Goal: Entertainment & Leisure: Consume media (video, audio)

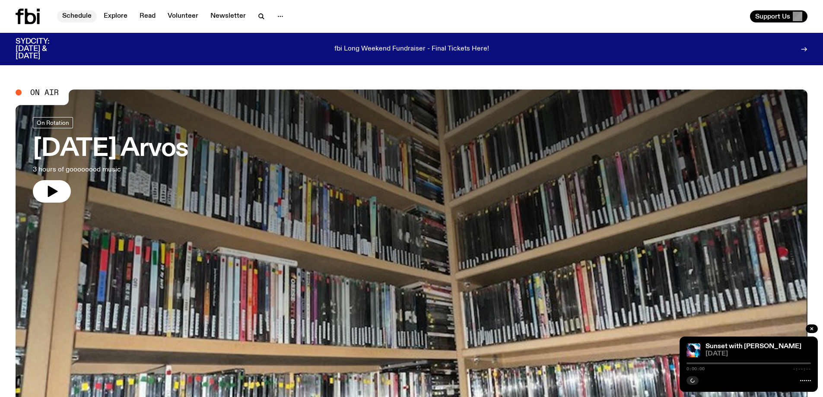
click at [82, 16] on link "Schedule" at bounding box center [77, 16] width 40 height 12
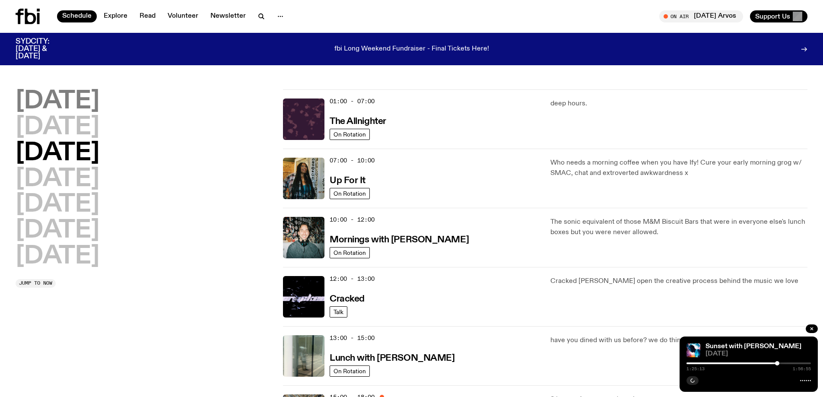
click at [50, 104] on h2 "[DATE]" at bounding box center [58, 101] width 84 height 24
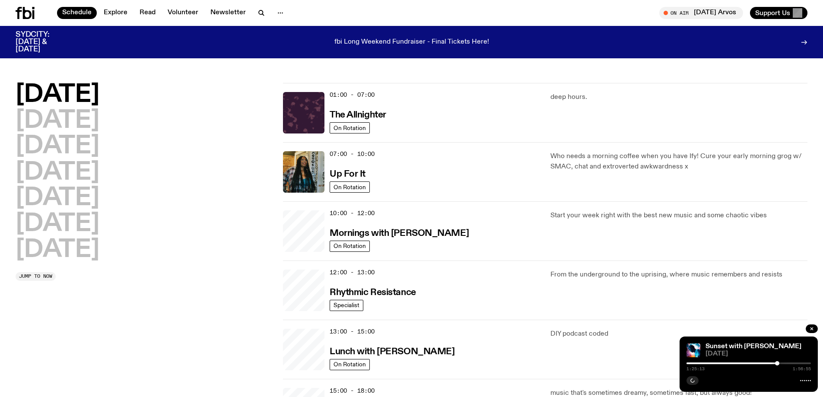
scroll to position [24, 0]
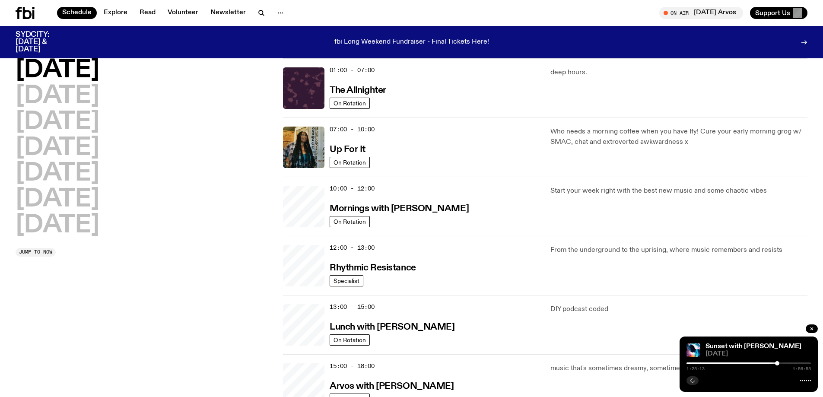
click at [84, 67] on h2 "[DATE]" at bounding box center [58, 70] width 84 height 24
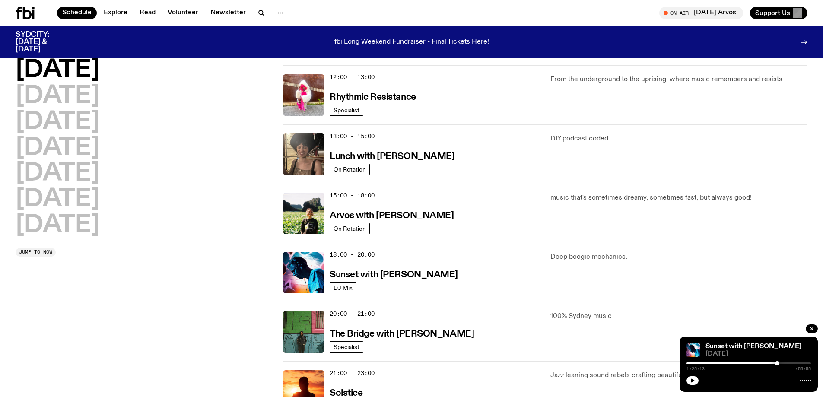
scroll to position [197, 0]
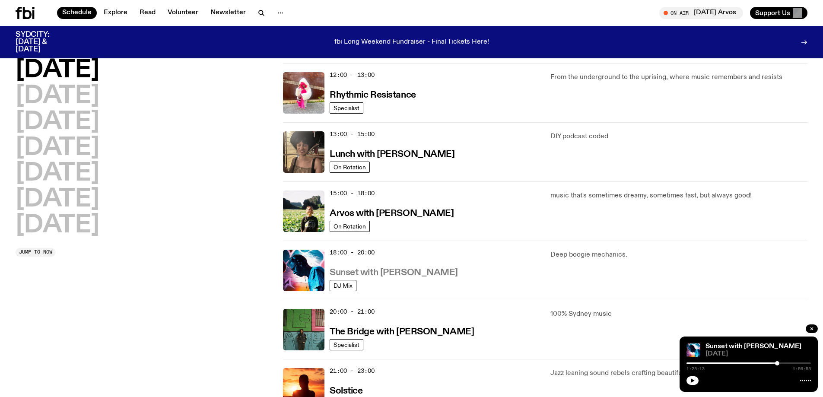
click at [405, 272] on h3 "Sunset with [PERSON_NAME]" at bounding box center [393, 272] width 128 height 9
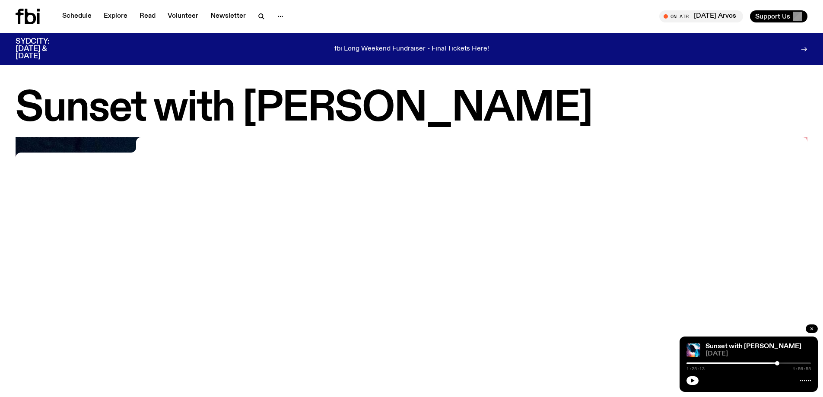
click at [811, 326] on icon "button" at bounding box center [811, 328] width 5 height 5
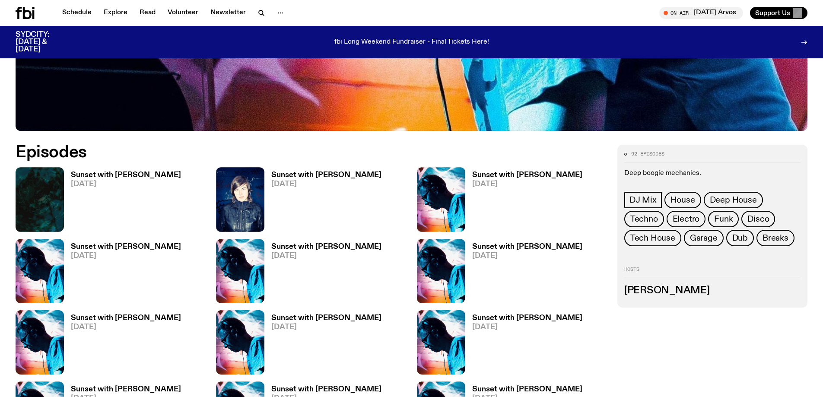
scroll to position [470, 0]
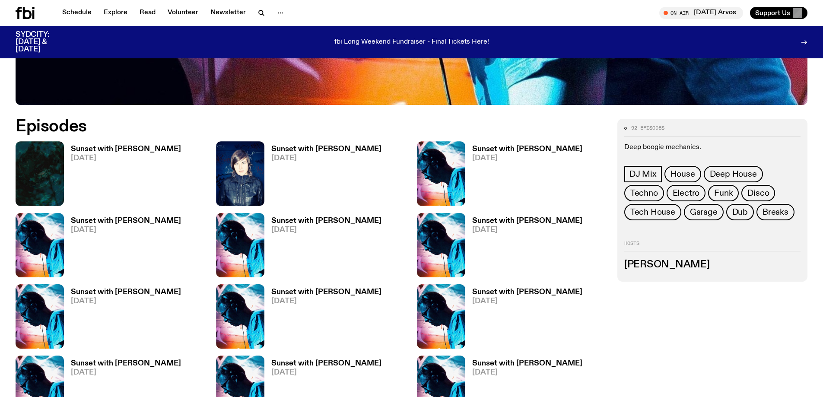
click at [136, 148] on h3 "Sunset with [PERSON_NAME]" at bounding box center [126, 149] width 110 height 7
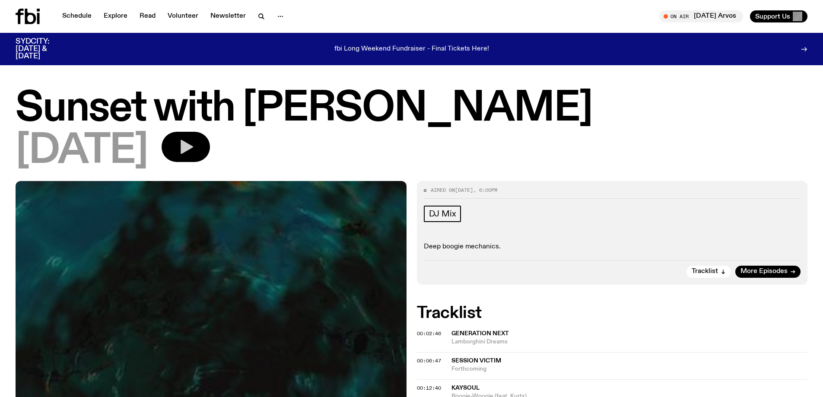
click at [193, 146] on icon "button" at bounding box center [186, 147] width 13 height 14
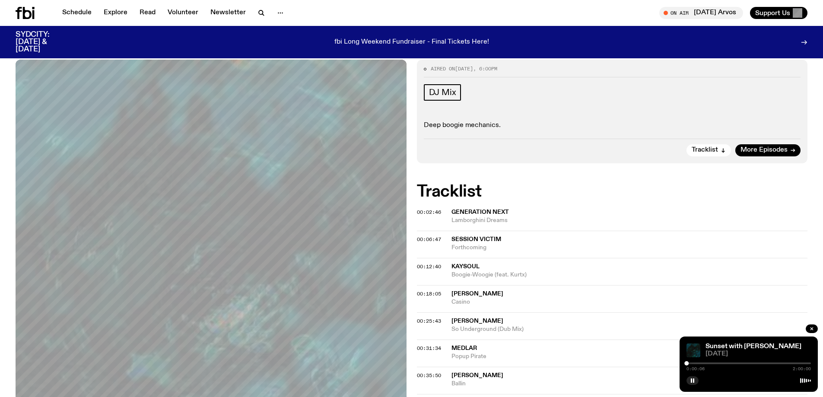
scroll to position [124, 0]
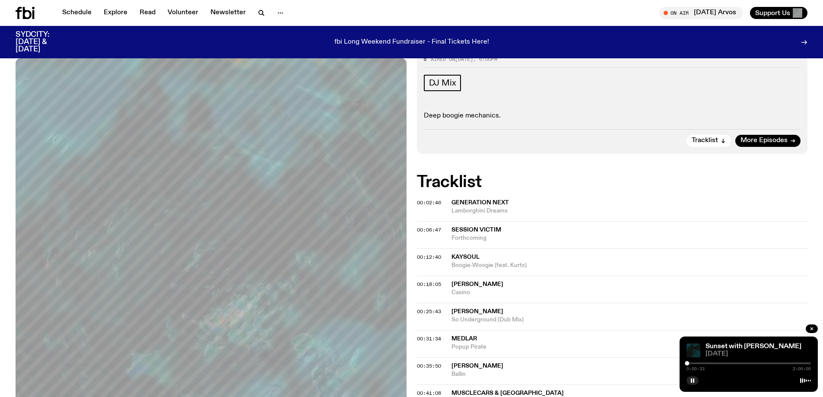
click at [689, 363] on div at bounding box center [748, 363] width 124 height 2
click at [703, 363] on div at bounding box center [748, 363] width 124 height 2
click at [710, 377] on div at bounding box center [748, 379] width 124 height 10
click at [710, 363] on div at bounding box center [653, 363] width 124 height 2
click at [711, 363] on div at bounding box center [711, 363] width 4 height 4
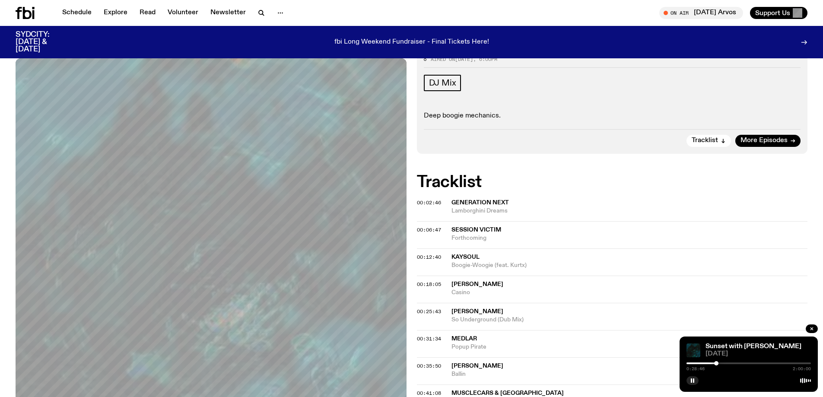
click at [709, 362] on div at bounding box center [654, 363] width 124 height 2
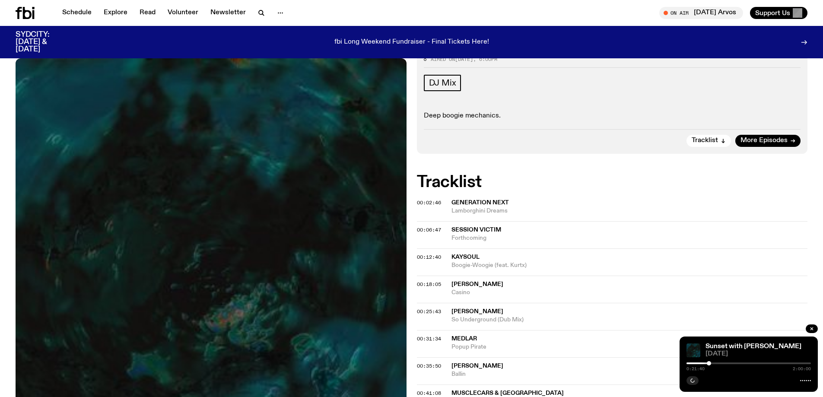
click at [712, 362] on div "0:21:40 2:00:00" at bounding box center [748, 366] width 124 height 10
click at [712, 362] on div at bounding box center [748, 363] width 124 height 2
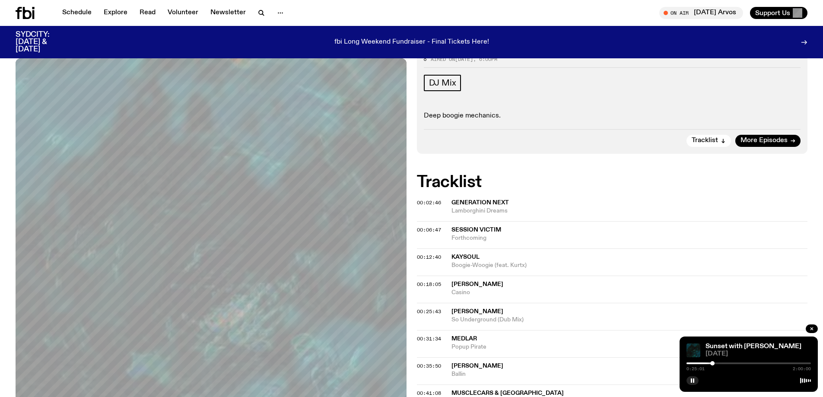
click at [715, 363] on div at bounding box center [748, 363] width 124 height 2
click at [712, 364] on div "0:27:56 2:00:00" at bounding box center [748, 366] width 124 height 10
click at [712, 364] on div at bounding box center [653, 363] width 124 height 2
click at [714, 364] on div at bounding box center [714, 363] width 4 height 4
click at [716, 364] on div at bounding box center [748, 363] width 124 height 2
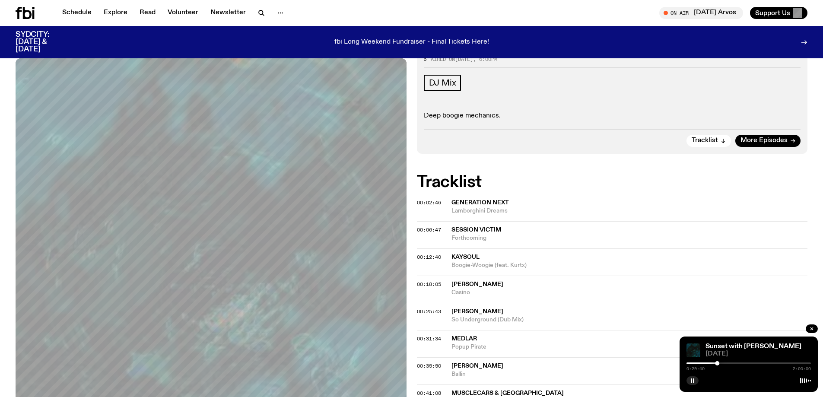
click at [716, 364] on div at bounding box center [717, 363] width 4 height 4
click at [715, 364] on div at bounding box center [715, 363] width 4 height 4
click at [714, 364] on div at bounding box center [714, 363] width 4 height 4
